Goal: Task Accomplishment & Management: Manage account settings

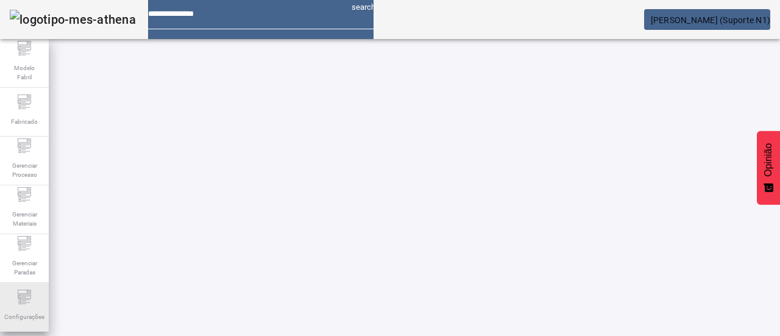
drag, startPoint x: 24, startPoint y: 309, endPoint x: 35, endPoint y: 284, distance: 26.5
click at [24, 309] on span "Configurações" at bounding box center [25, 316] width 48 height 16
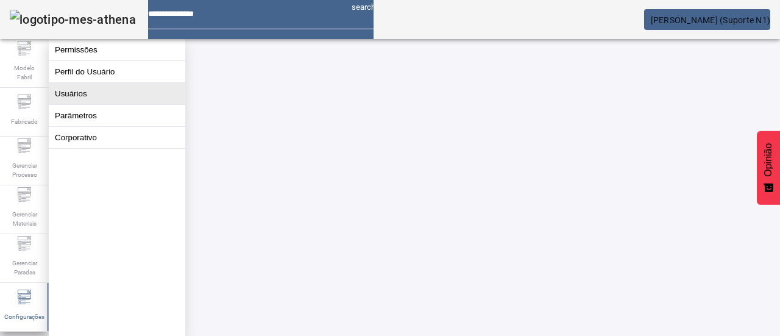
click at [104, 100] on button "Usuários" at bounding box center [117, 93] width 136 height 21
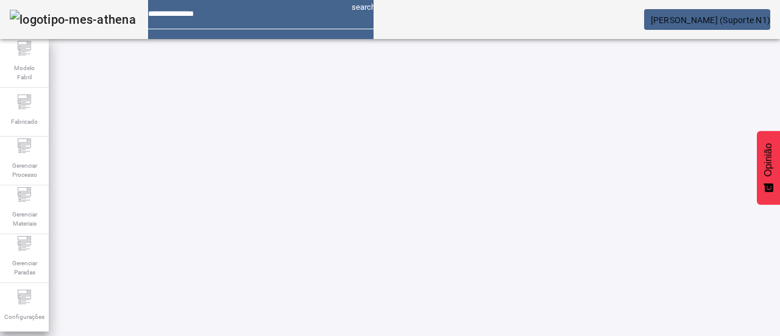
type input "*******"
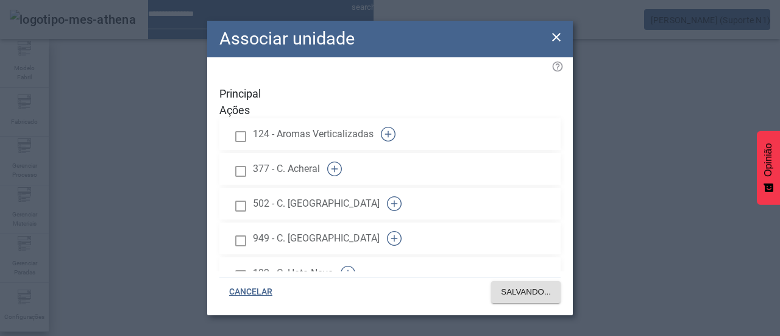
scroll to position [742, 0]
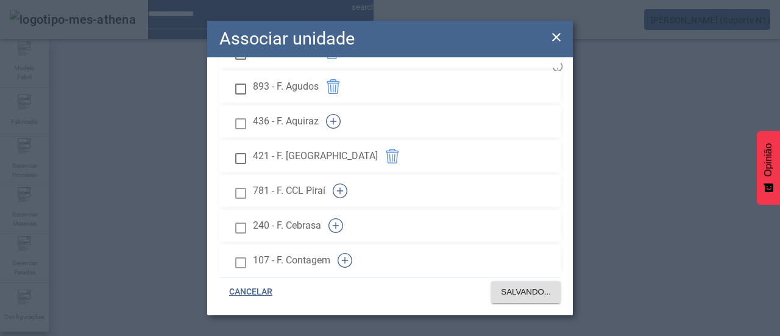
click at [347, 183] on icon "button" at bounding box center [340, 190] width 15 height 15
click at [531, 294] on font "SALVANDO..." at bounding box center [526, 291] width 50 height 9
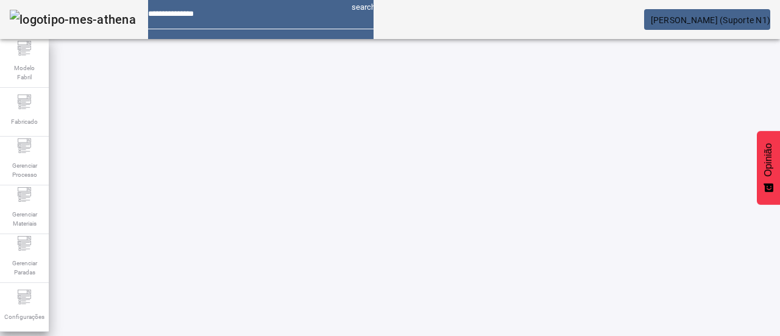
click at [758, 15] on font "[PERSON_NAME] (Suporte N1)" at bounding box center [711, 20] width 120 height 10
